Goal: Find specific page/section: Find specific page/section

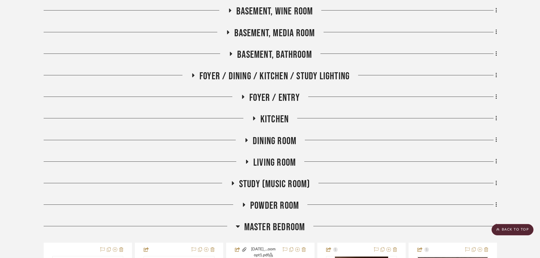
scroll to position [151, 0]
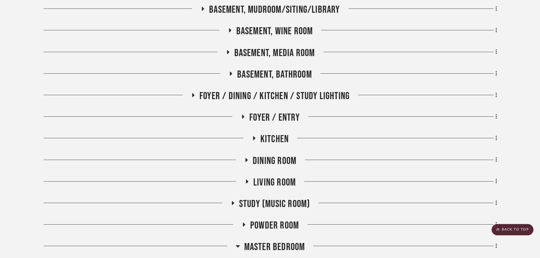
click at [279, 138] on span "Kitchen" at bounding box center [274, 139] width 28 height 12
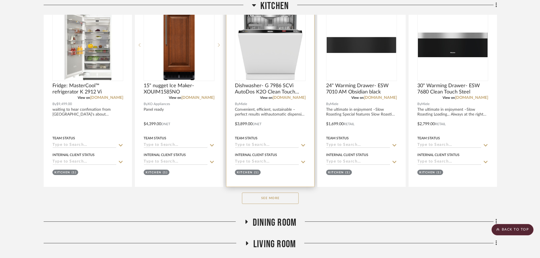
scroll to position [321, 0]
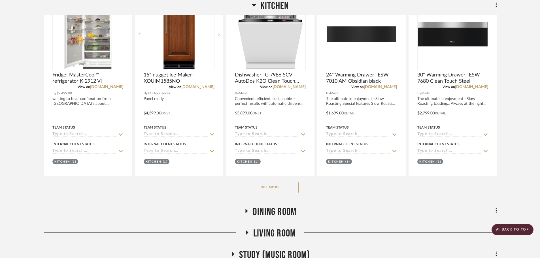
click at [258, 188] on button "See More" at bounding box center [270, 187] width 57 height 11
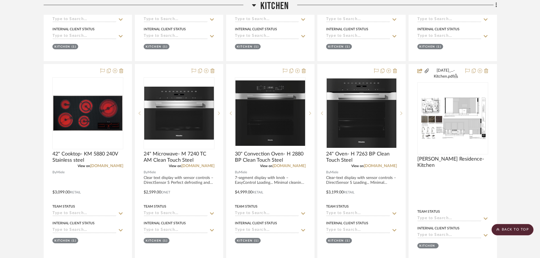
scroll to position [576, 0]
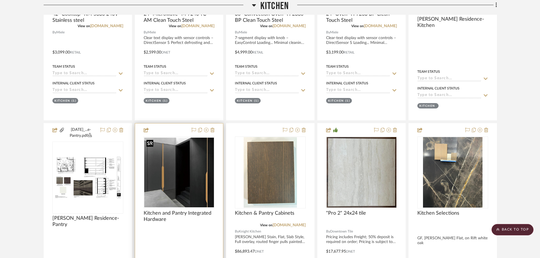
click at [189, 167] on img "0" at bounding box center [179, 173] width 70 height 70
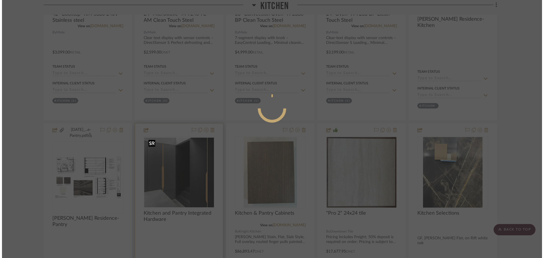
scroll to position [0, 0]
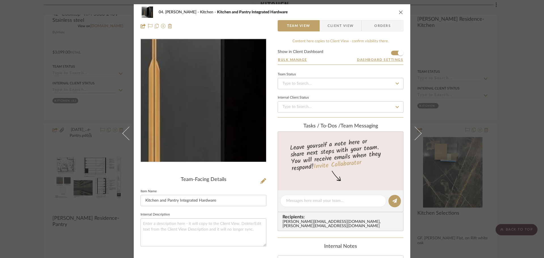
click at [189, 103] on img "0" at bounding box center [203, 100] width 123 height 123
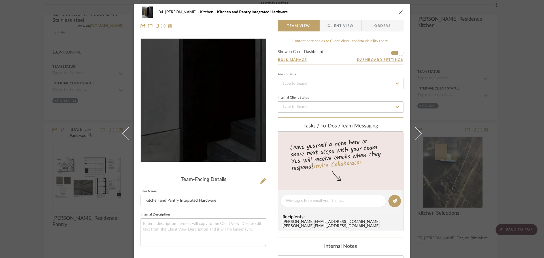
click at [203, 120] on img "0" at bounding box center [203, 100] width 123 height 123
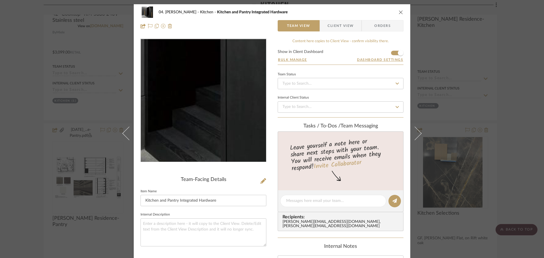
click at [215, 131] on img "0" at bounding box center [203, 100] width 123 height 123
